Goal: Navigation & Orientation: Understand site structure

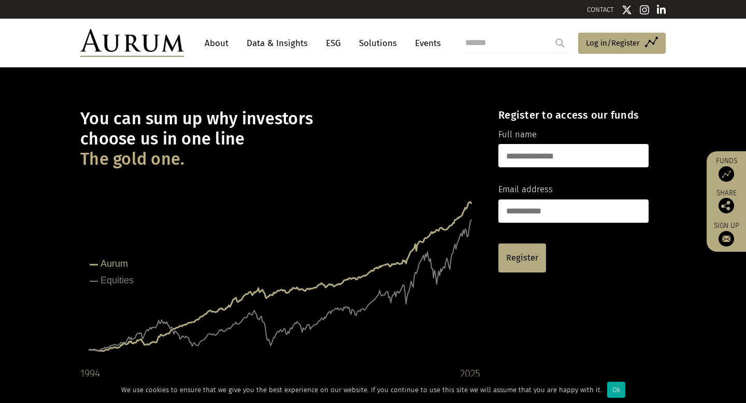
click at [371, 42] on link "Solutions" at bounding box center [378, 43] width 48 height 19
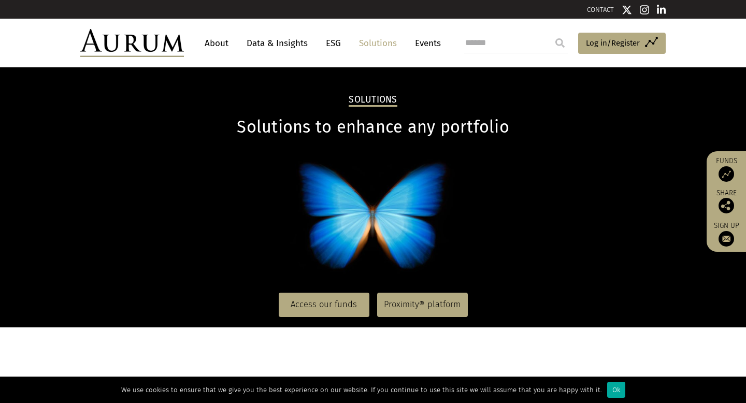
click at [223, 41] on link "About" at bounding box center [216, 43] width 34 height 19
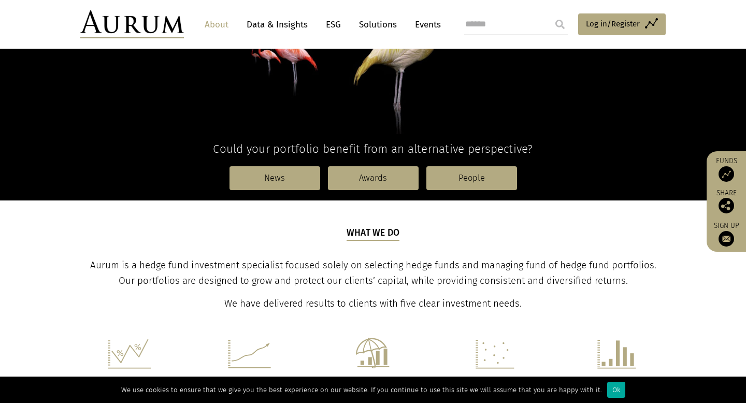
scroll to position [201, 0]
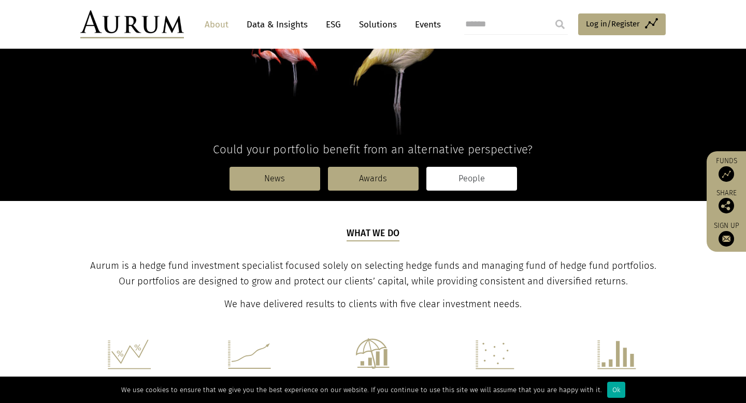
click at [477, 177] on link "People" at bounding box center [471, 179] width 91 height 24
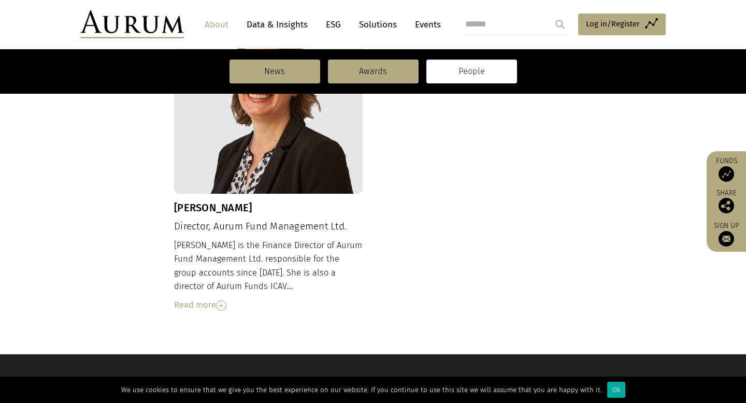
scroll to position [1193, 0]
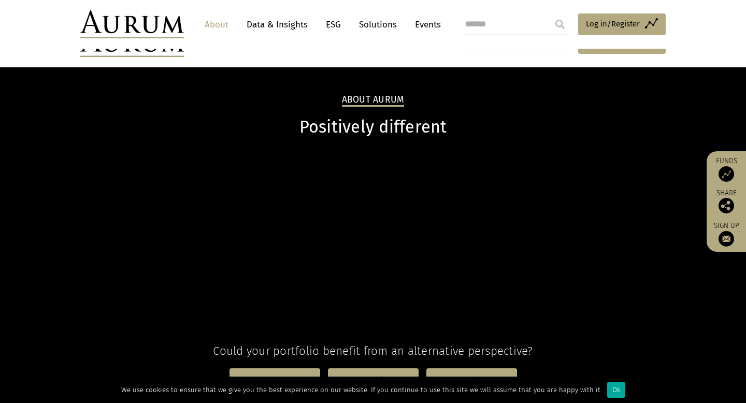
scroll to position [201, 0]
